Goal: Task Accomplishment & Management: Use online tool/utility

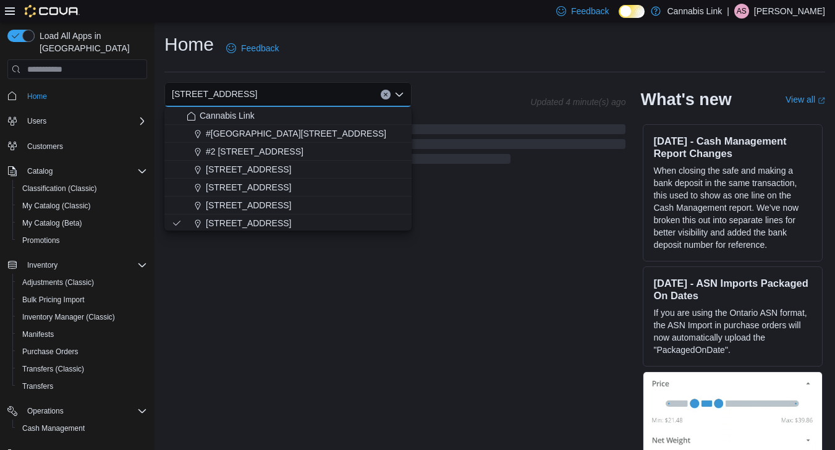
scroll to position [19, 0]
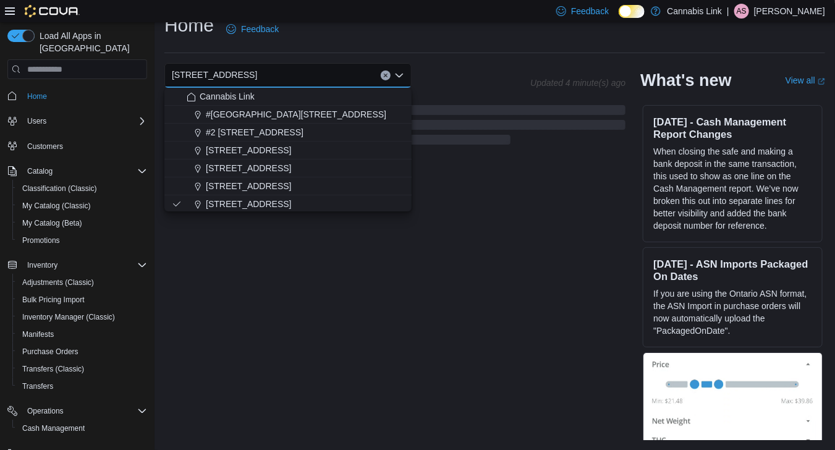
click at [330, 45] on div "Home Feedback" at bounding box center [494, 33] width 661 height 40
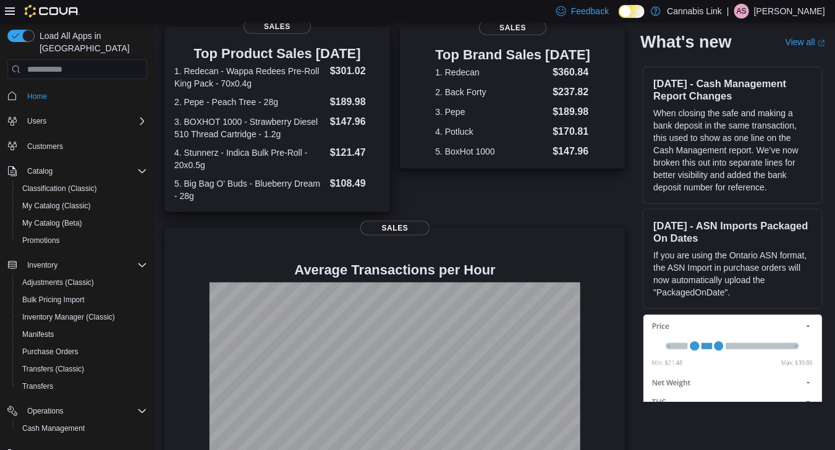
scroll to position [293, 0]
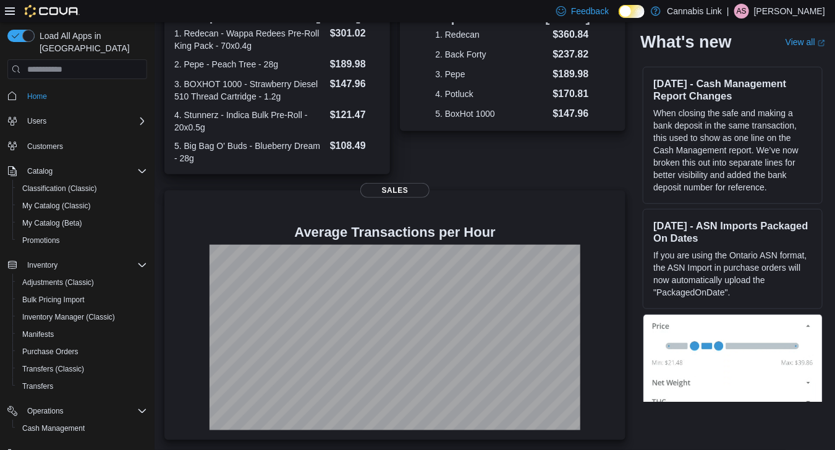
click at [311, 76] on dl "1. Redecan - Wappa Redees Pre-Roll King Pack - 70x0.4g $301.02 2. Pepe - Peach …" at bounding box center [277, 95] width 206 height 138
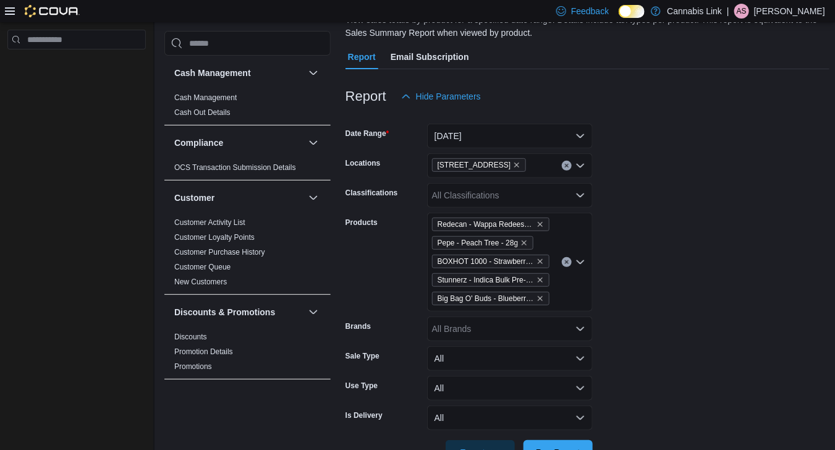
click at [562, 260] on button "Clear input" at bounding box center [567, 262] width 10 height 10
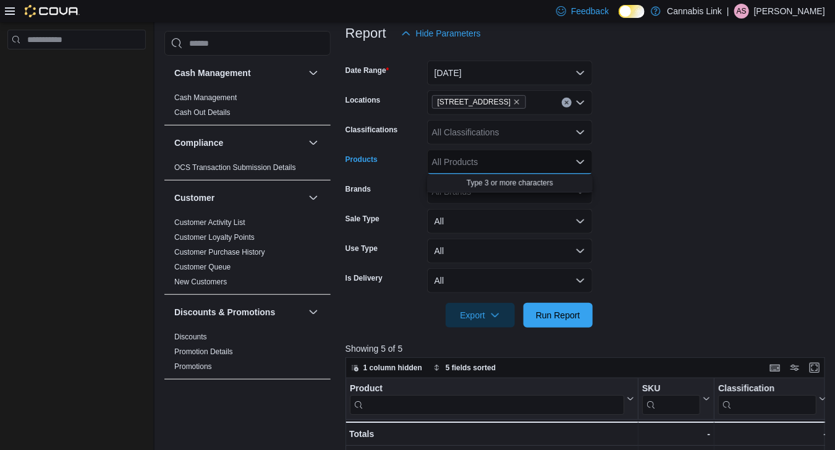
scroll to position [227, 0]
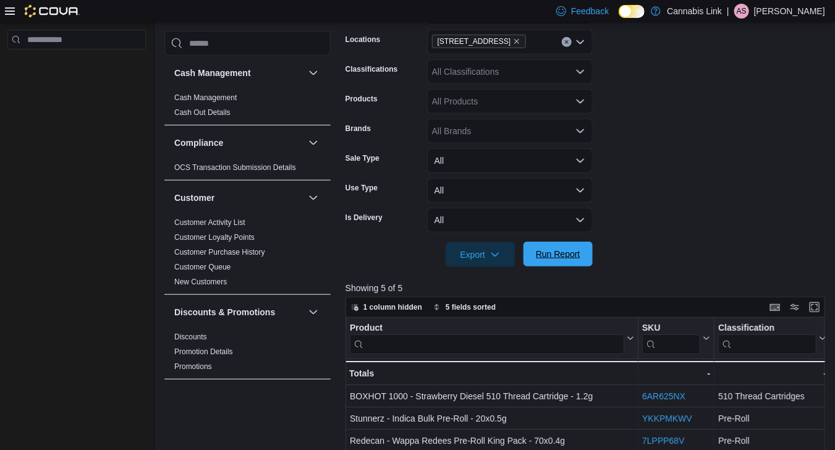
click at [554, 262] on span "Run Report" at bounding box center [558, 254] width 54 height 25
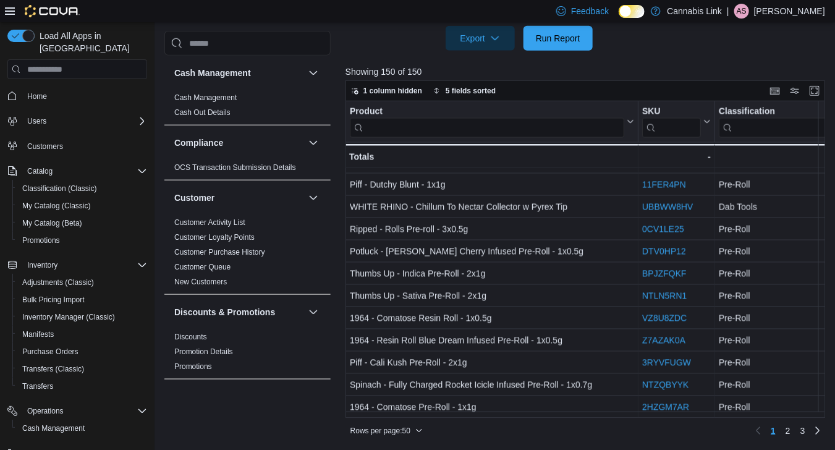
scroll to position [868, 0]
click at [795, 427] on link "2" at bounding box center [788, 431] width 15 height 20
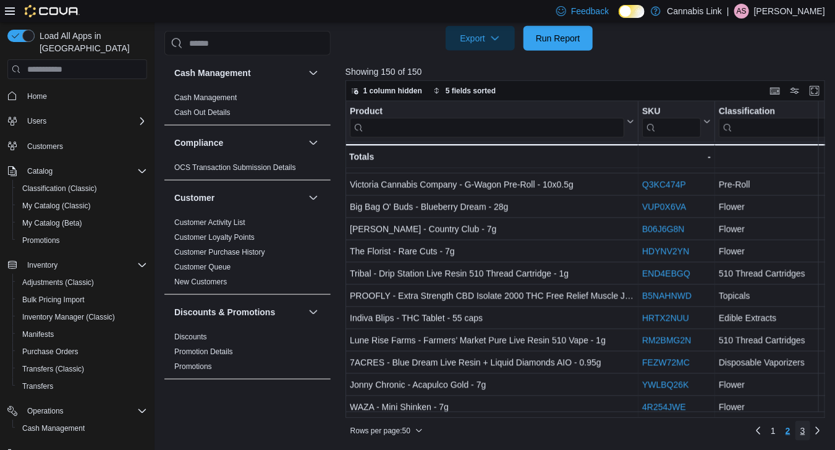
click at [805, 431] on span "3" at bounding box center [802, 431] width 5 height 12
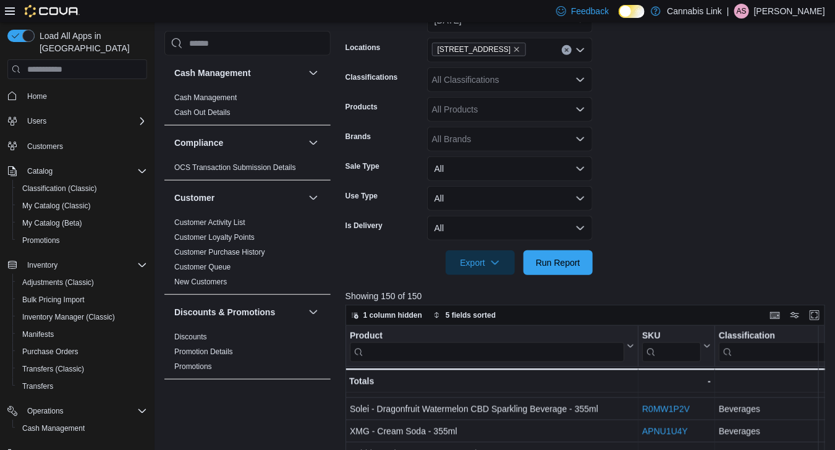
scroll to position [196, 0]
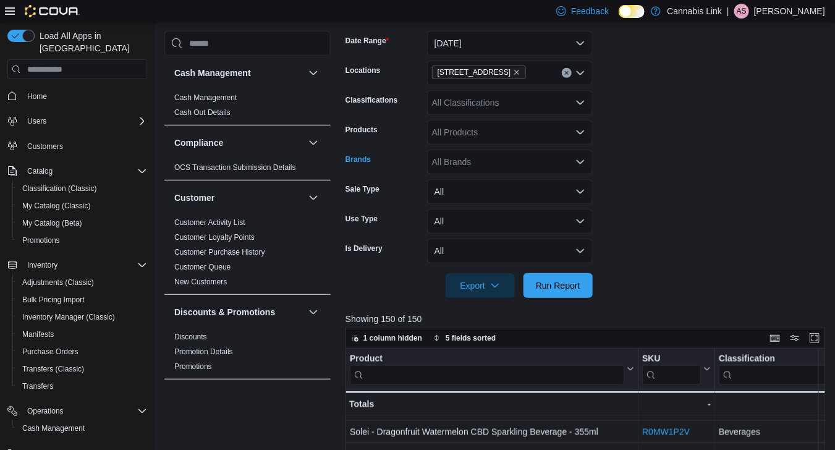
click at [506, 160] on div "All Brands" at bounding box center [510, 162] width 166 height 25
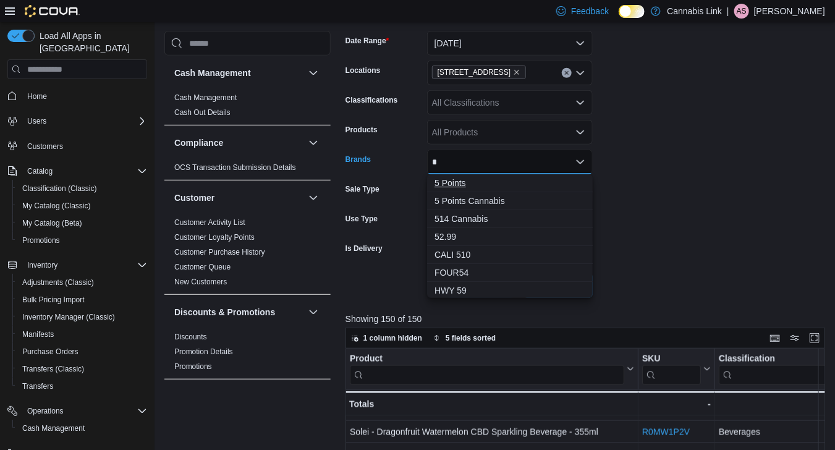
type input "*"
click at [497, 189] on button "5 Points" at bounding box center [510, 183] width 166 height 18
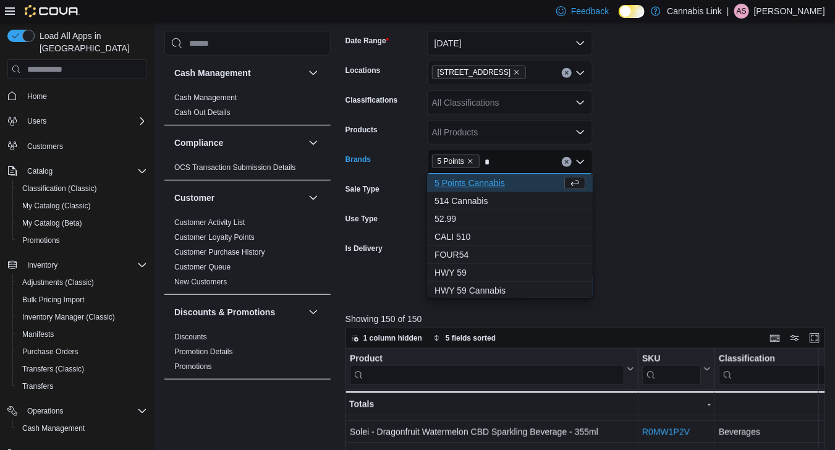
type input "*"
click at [501, 177] on span "5 Points Cannabis" at bounding box center [498, 183] width 127 height 12
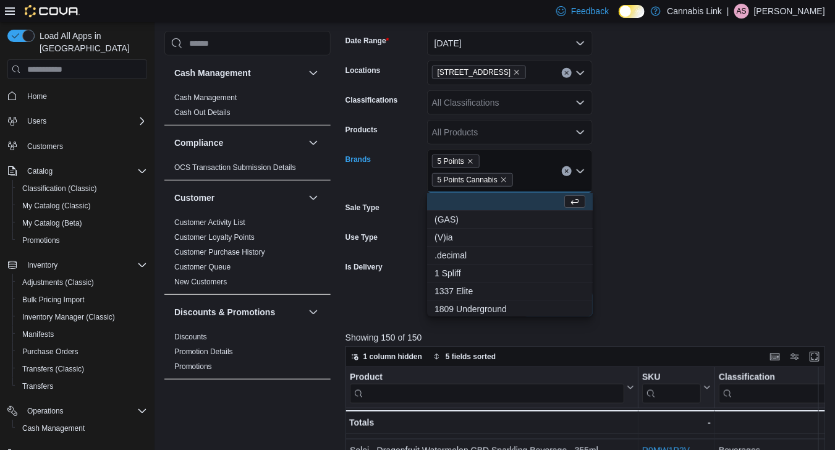
drag, startPoint x: 622, startPoint y: 220, endPoint x: 615, endPoint y: 227, distance: 9.6
click at [622, 221] on form "Date Range Today Locations 509 Commissioners Rd W Classifications All Classific…" at bounding box center [588, 166] width 485 height 300
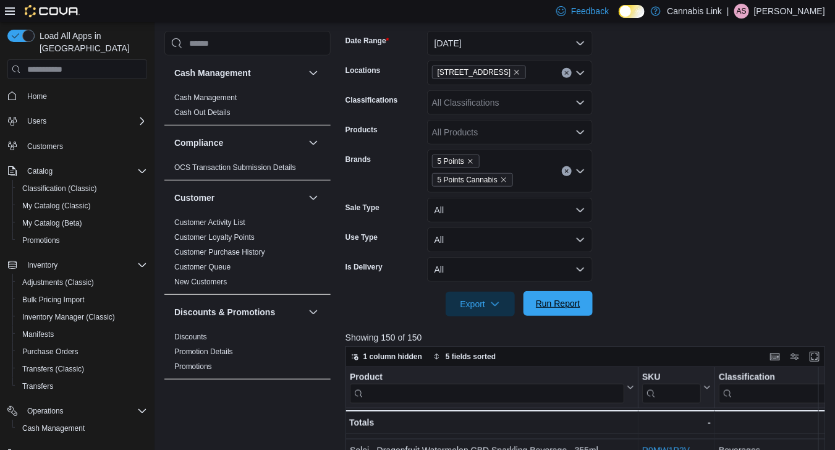
click at [545, 296] on span "Run Report" at bounding box center [558, 303] width 54 height 25
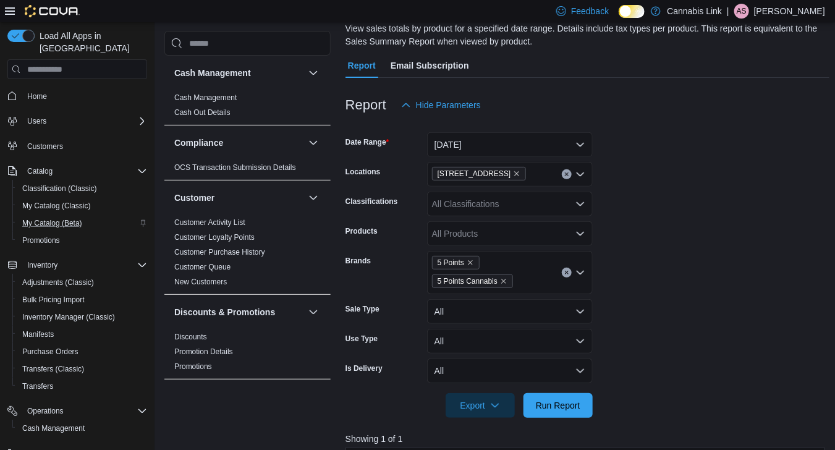
scroll to position [91, 0]
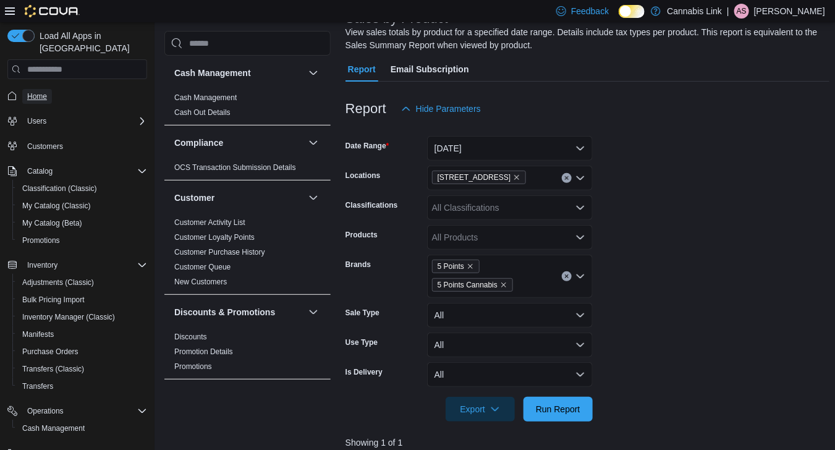
click at [32, 91] on span "Home" at bounding box center [37, 96] width 20 height 10
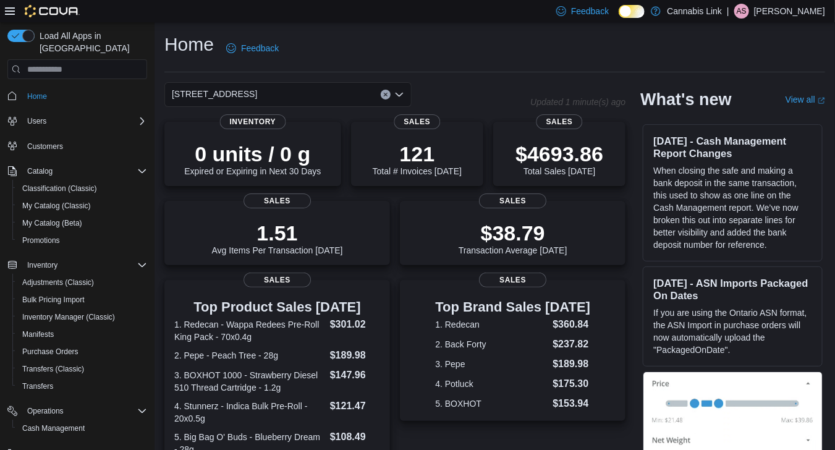
click at [401, 98] on icon "Open list of options" at bounding box center [399, 95] width 10 height 10
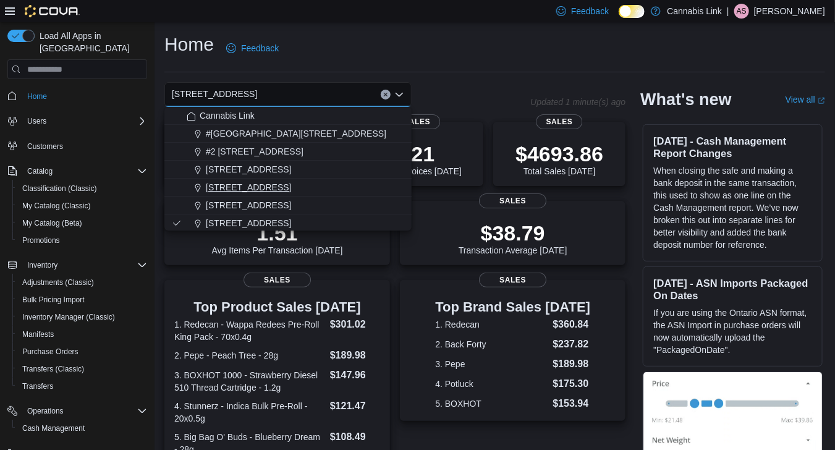
click at [343, 180] on button "1295 Highbury Ave N" at bounding box center [287, 188] width 247 height 18
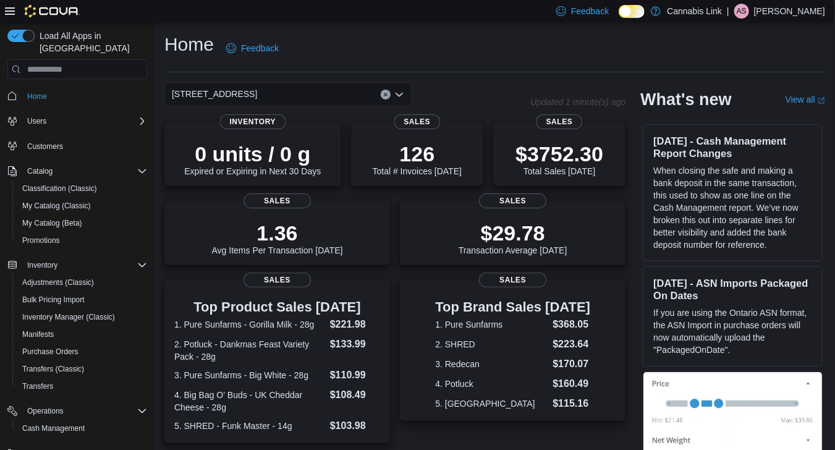
click at [394, 98] on icon "Open list of options" at bounding box center [399, 95] width 10 height 10
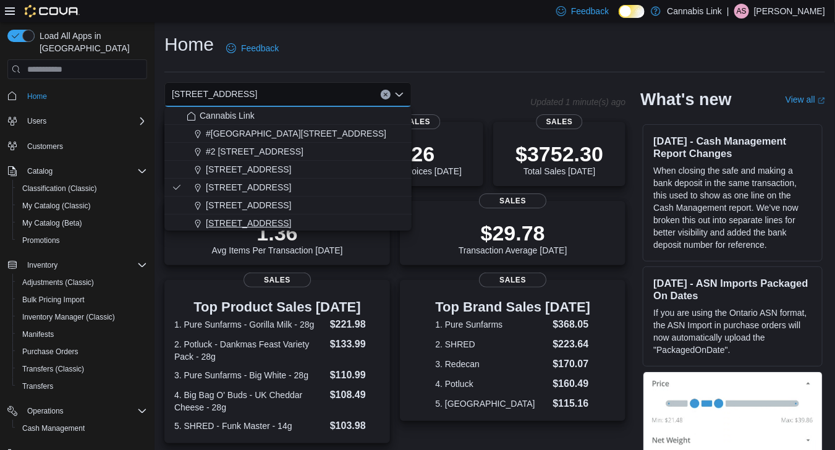
click at [380, 224] on div "[STREET_ADDRESS]" at bounding box center [296, 223] width 218 height 12
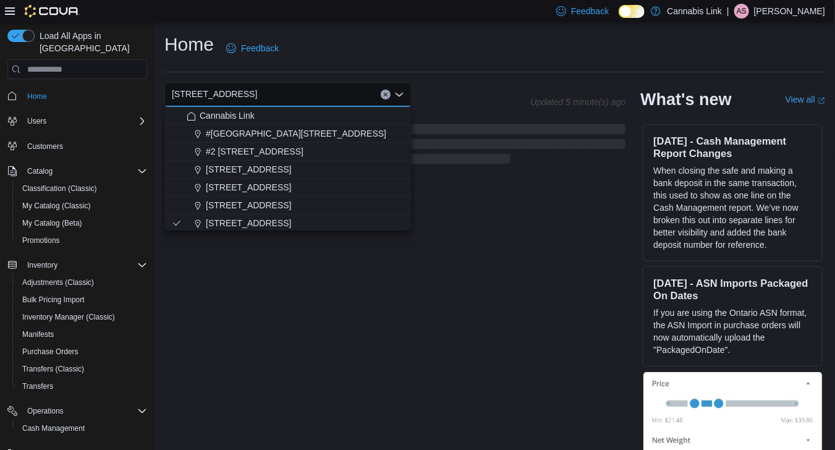
click at [360, 81] on div "Home Feedback 509 Commissioners Rd W Combo box. Selected. 509 Commissioners Rd …" at bounding box center [495, 245] width 681 height 447
